Goal: Navigation & Orientation: Understand site structure

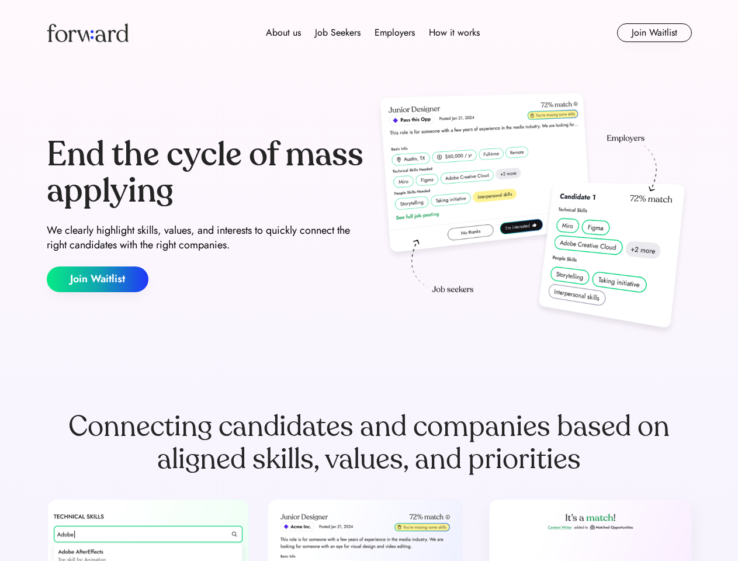
click at [369, 280] on div "End the cycle of mass applying We clearly highlight skills, values, and interes…" at bounding box center [369, 214] width 645 height 251
click at [369, 33] on div "About us Job Seekers Employers How it works" at bounding box center [373, 33] width 460 height 14
click at [88, 33] on img at bounding box center [88, 32] width 82 height 19
click at [373, 33] on div "About us Job Seekers Employers How it works" at bounding box center [373, 33] width 460 height 14
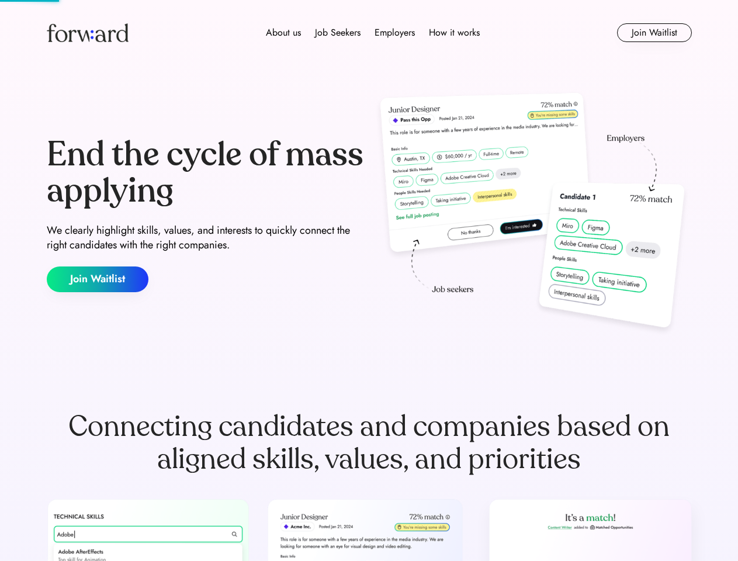
click at [283, 33] on div "About us" at bounding box center [283, 33] width 35 height 14
click at [338, 33] on div "Job Seekers" at bounding box center [338, 33] width 46 height 14
click at [394, 33] on div "Employers" at bounding box center [395, 33] width 40 height 14
click at [453, 33] on div "How it works" at bounding box center [454, 33] width 51 height 14
click at [654, 33] on button "Join Waitlist" at bounding box center [654, 32] width 75 height 19
